Goal: Information Seeking & Learning: Learn about a topic

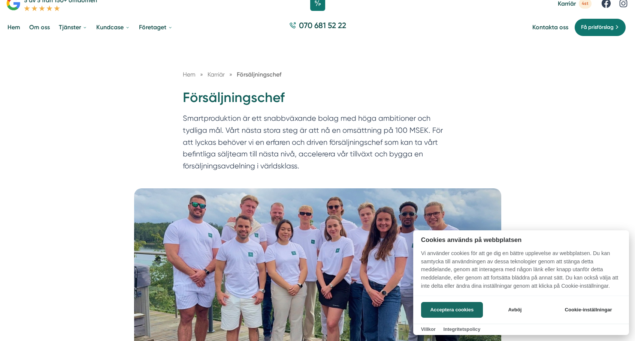
scroll to position [37, 0]
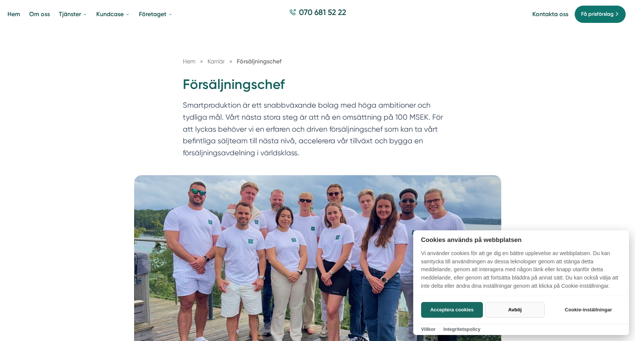
click at [516, 307] on button "Avböj" at bounding box center [515, 310] width 60 height 16
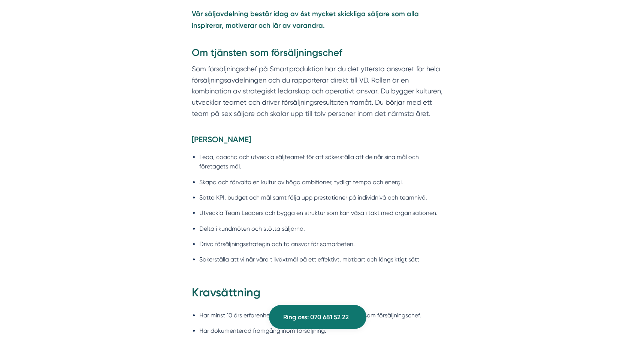
scroll to position [562, 0]
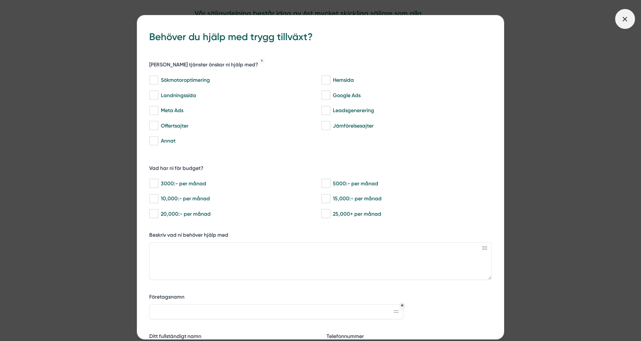
click at [624, 21] on icon at bounding box center [625, 19] width 8 height 8
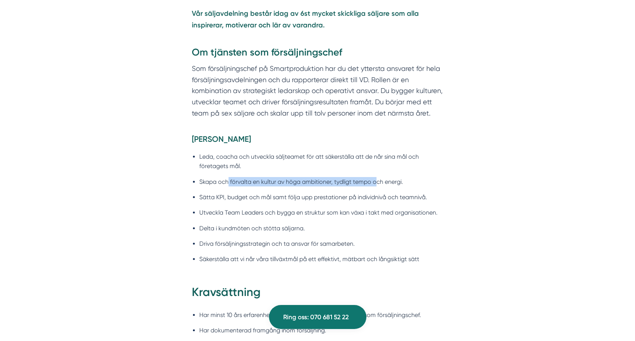
drag, startPoint x: 227, startPoint y: 183, endPoint x: 377, endPoint y: 178, distance: 150.0
click at [377, 178] on li "Skapa och förvalta en kultur av höga ambitioner, tydligt tempo och energi." at bounding box center [321, 181] width 244 height 9
drag, startPoint x: 377, startPoint y: 178, endPoint x: 223, endPoint y: 199, distance: 155.1
click at [222, 199] on li "Sätta KPI, budget och mål samt följa upp prestationer på individnivå och teamni…" at bounding box center [321, 196] width 244 height 9
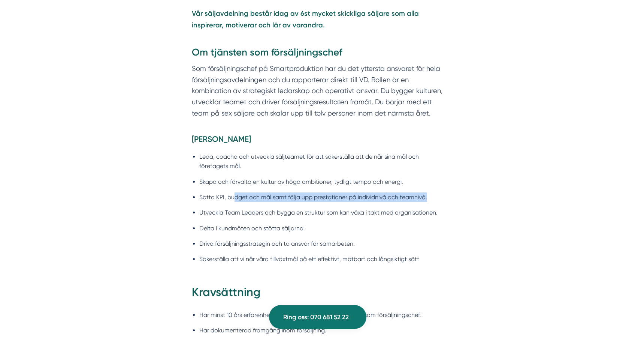
drag, startPoint x: 231, startPoint y: 200, endPoint x: 426, endPoint y: 195, distance: 195.4
click at [426, 195] on li "Sätta KPI, budget och mål samt följa upp prestationer på individnivå och teamni…" at bounding box center [321, 196] width 244 height 9
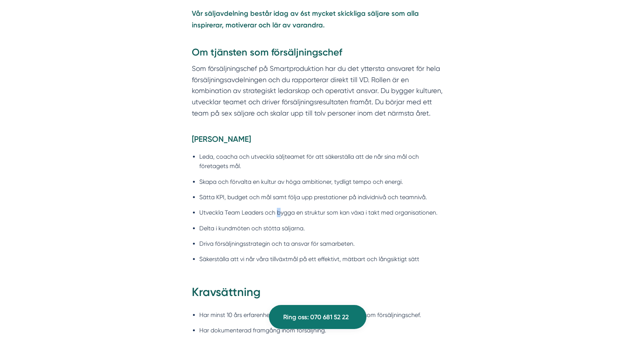
drag, startPoint x: 426, startPoint y: 195, endPoint x: 278, endPoint y: 215, distance: 149.0
click at [278, 215] on li "Utveckla Team Leaders och bygga en struktur som kan växa i takt med organisatio…" at bounding box center [321, 212] width 244 height 9
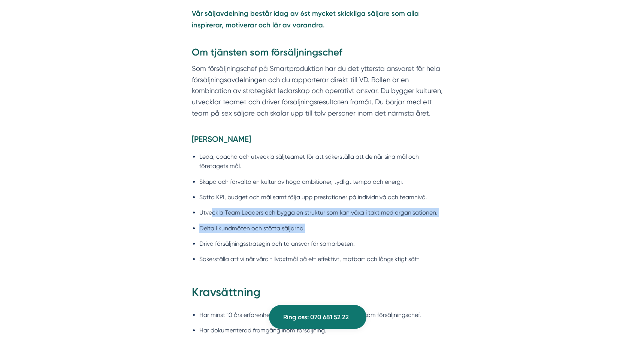
drag, startPoint x: 213, startPoint y: 217, endPoint x: 369, endPoint y: 220, distance: 156.0
click at [369, 220] on ul "Leda, coacha och utveckla säljteamet för att säkerställa att de når sina mål oc…" at bounding box center [318, 210] width 252 height 126
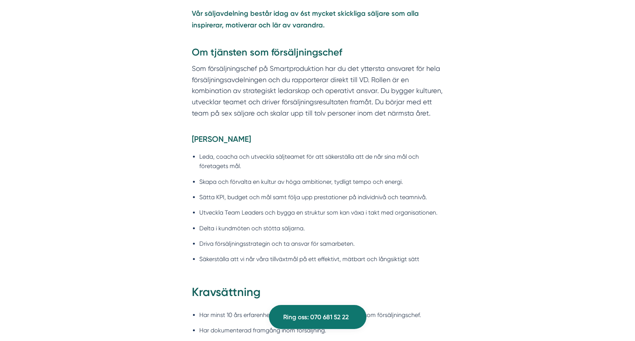
drag, startPoint x: 369, startPoint y: 220, endPoint x: 400, endPoint y: 241, distance: 37.2
click at [400, 241] on li "Driva försäljningsstrategin och ta ansvar för samarbeten." at bounding box center [321, 243] width 244 height 9
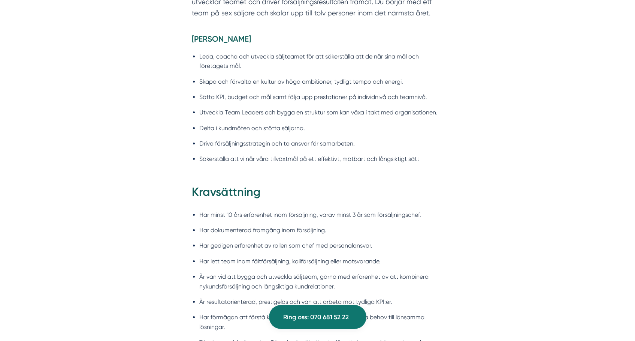
scroll to position [675, 0]
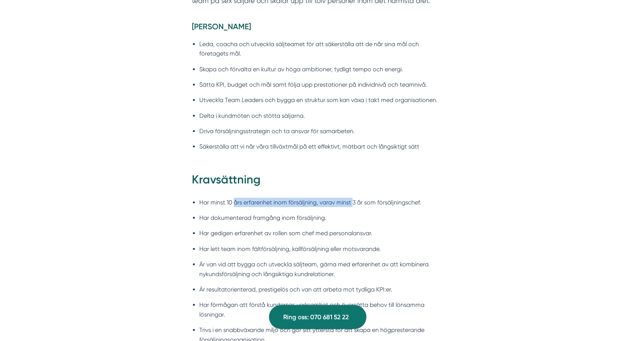
drag, startPoint x: 274, startPoint y: 204, endPoint x: 361, endPoint y: 206, distance: 86.6
click at [361, 206] on li "Har minst 10 års erfarenhet inom försäljning, varav minst 3 år som försäljnings…" at bounding box center [321, 202] width 244 height 9
drag, startPoint x: 361, startPoint y: 206, endPoint x: 448, endPoint y: 218, distance: 88.2
click at [448, 218] on div "Kravsättning Har minst 10 års erfarenhet inom försäljning, varav minst 3 år som…" at bounding box center [318, 320] width 288 height 299
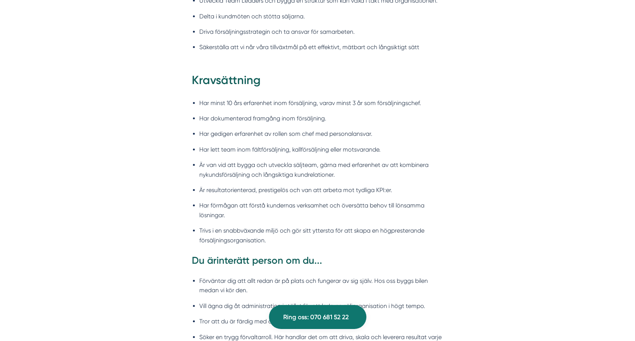
scroll to position [787, 0]
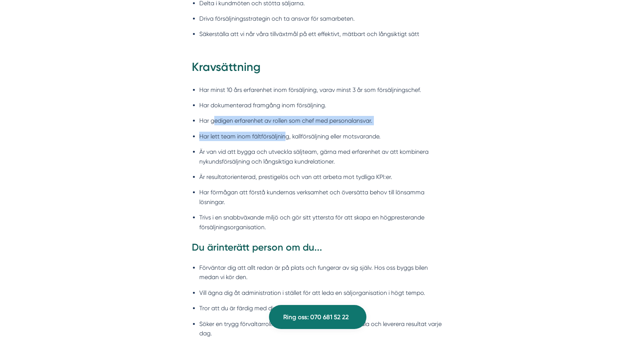
drag, startPoint x: 213, startPoint y: 124, endPoint x: 286, endPoint y: 127, distance: 72.4
click at [286, 127] on ul "Har minst 10 års erfarenhet inom försäljning, varav minst 3 år som försäljnings…" at bounding box center [318, 160] width 252 height 160
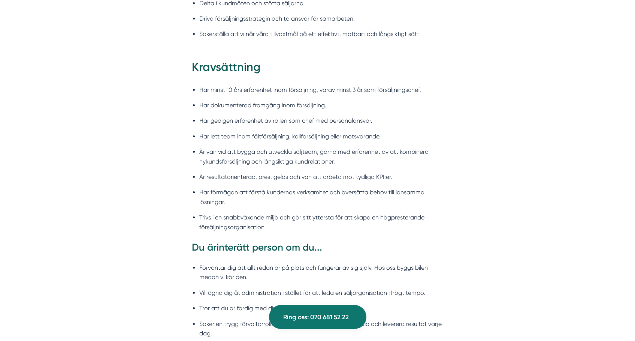
drag, startPoint x: 286, startPoint y: 127, endPoint x: 376, endPoint y: 149, distance: 92.8
click at [376, 149] on li "Är van vid att bygga och utveckla säljteam, gärna med erfarenhet av att kombine…" at bounding box center [321, 156] width 244 height 19
